Goal: Task Accomplishment & Management: Use online tool/utility

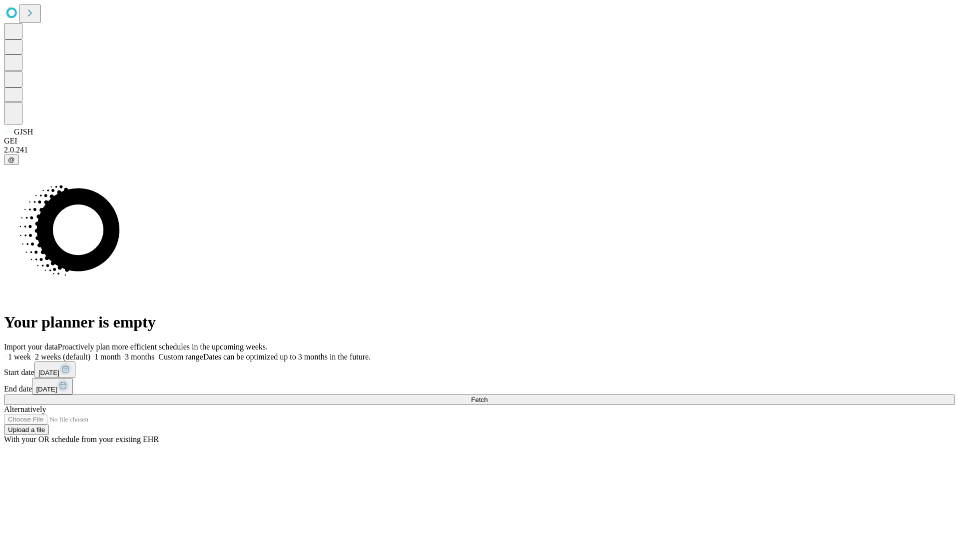
click at [488, 396] on span "Fetch" at bounding box center [479, 399] width 16 height 7
